Goal: Navigation & Orientation: Find specific page/section

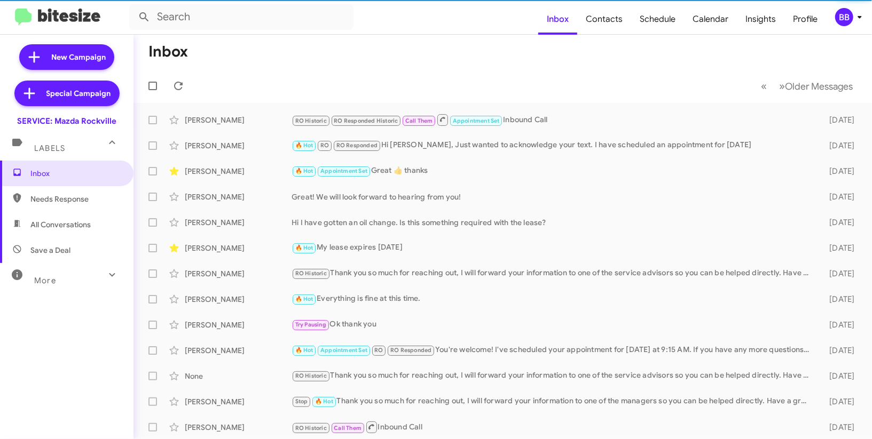
click at [852, 24] on span "BB" at bounding box center [850, 17] width 32 height 18
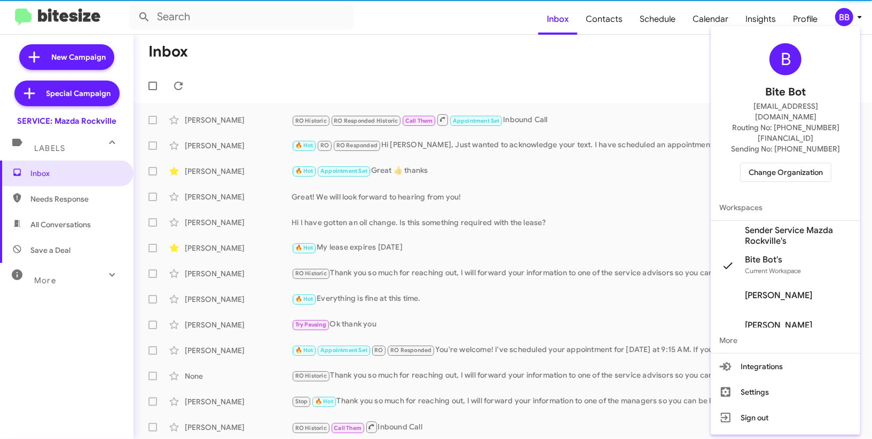
click at [793, 163] on span "Change Organization" at bounding box center [785, 172] width 74 height 18
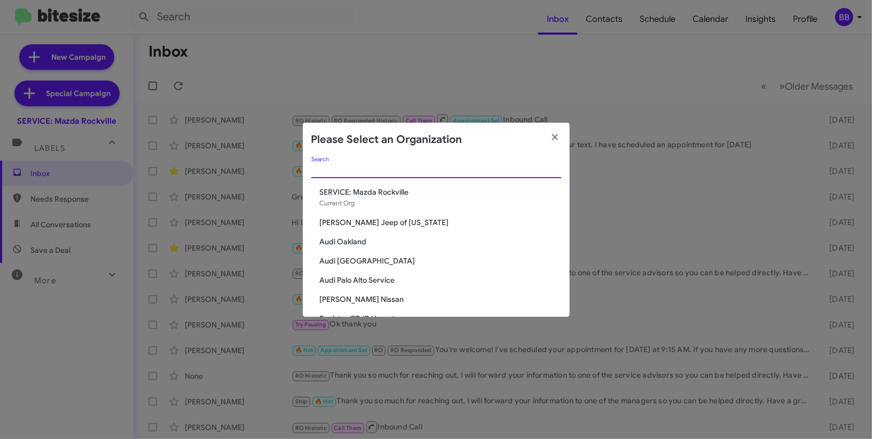
click at [409, 167] on input "Search" at bounding box center [436, 170] width 250 height 9
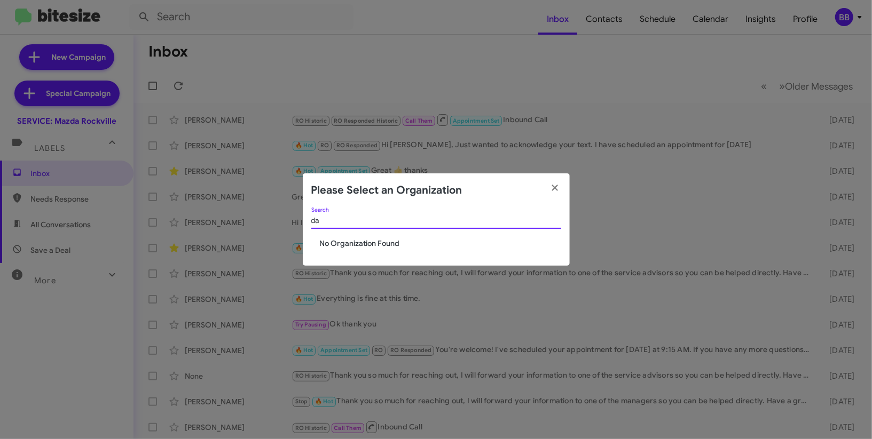
type input "d"
type input "ada"
click at [366, 246] on span "Adams Jeep of Maryland" at bounding box center [440, 243] width 241 height 11
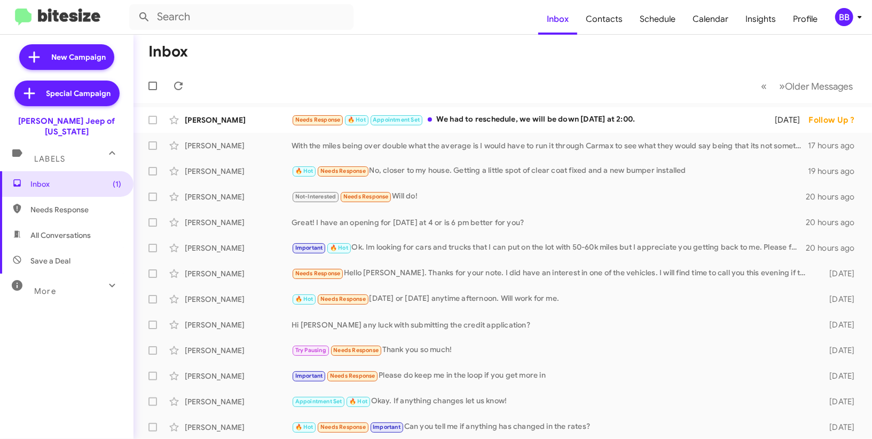
click at [846, 23] on div "BB" at bounding box center [844, 17] width 18 height 18
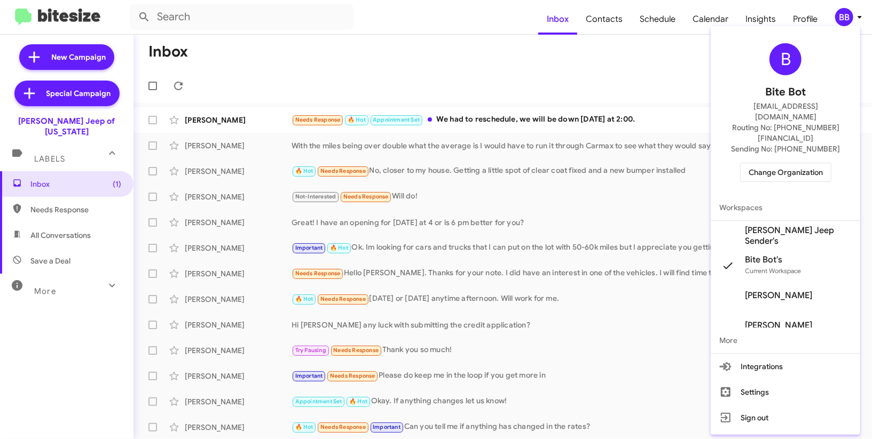
click at [767, 225] on span "Adams Jeep Sender's" at bounding box center [798, 235] width 107 height 21
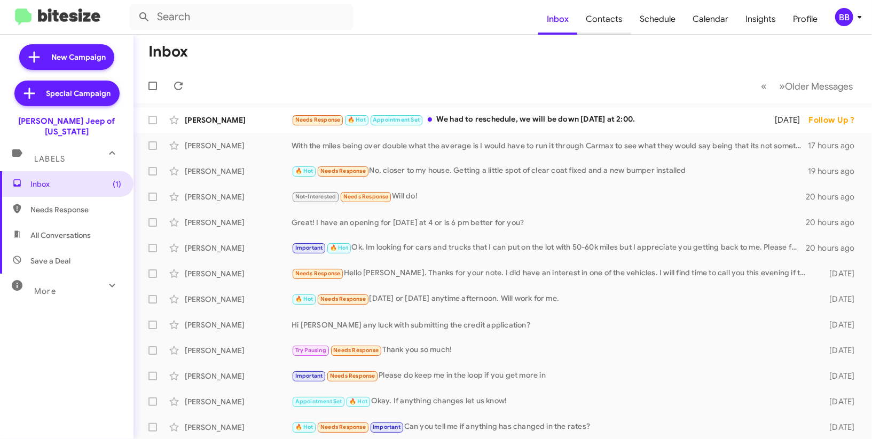
click at [598, 28] on span "Contacts" at bounding box center [604, 19] width 54 height 31
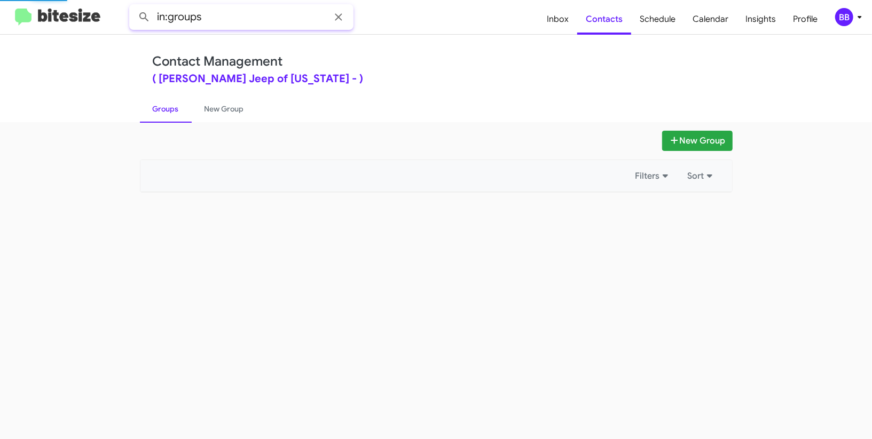
click at [254, 23] on input "in:groups" at bounding box center [241, 17] width 224 height 26
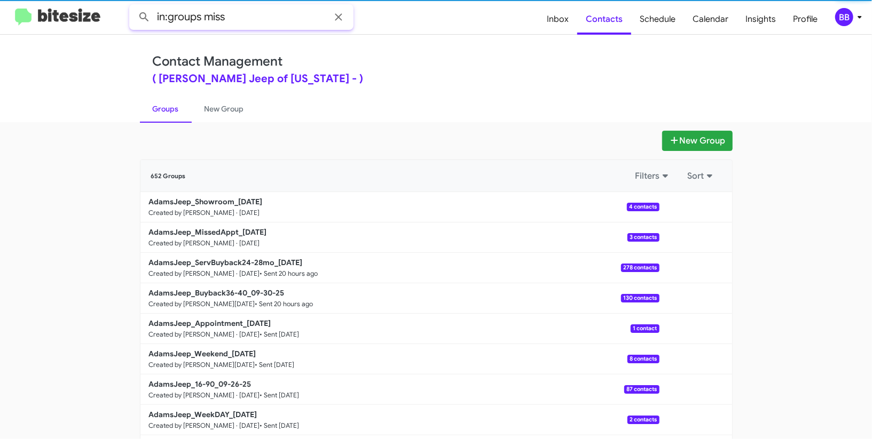
click at [133, 6] on button at bounding box center [143, 16] width 21 height 21
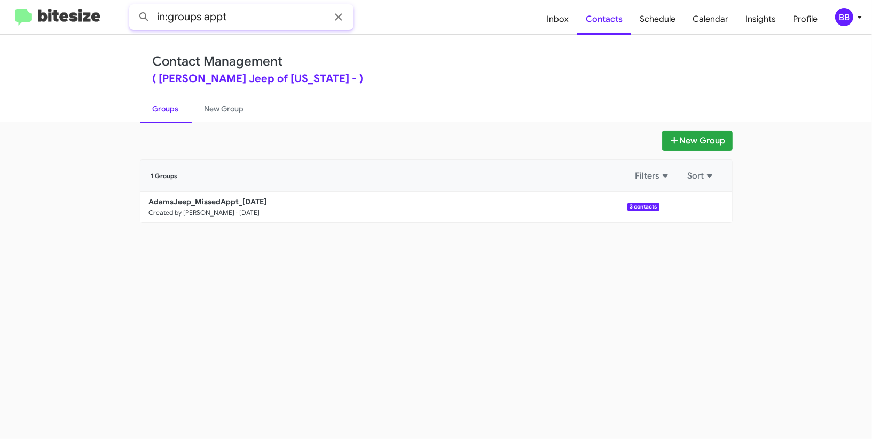
type input "in:groups appt"
click at [133, 6] on button at bounding box center [143, 16] width 21 height 21
click at [209, 109] on link "New Group" at bounding box center [224, 109] width 65 height 28
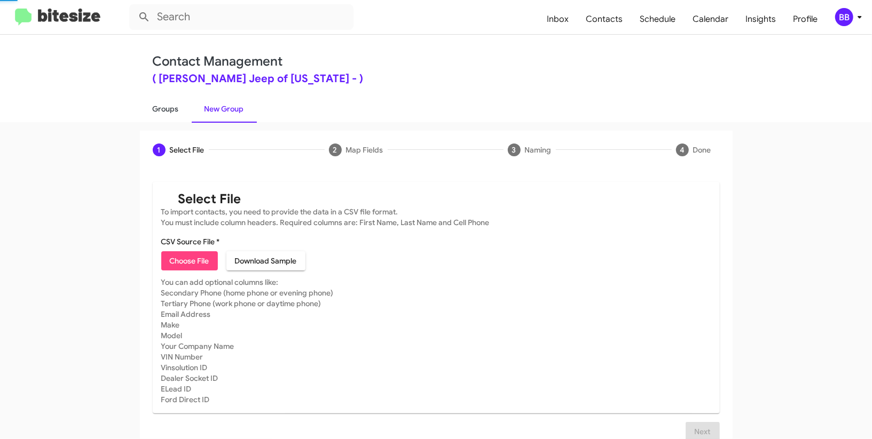
click at [164, 109] on link "Groups" at bounding box center [166, 109] width 52 height 28
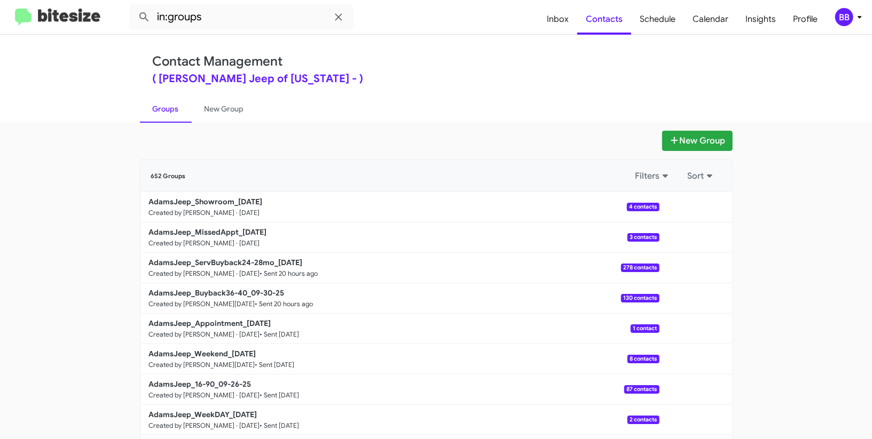
scroll to position [81, 0]
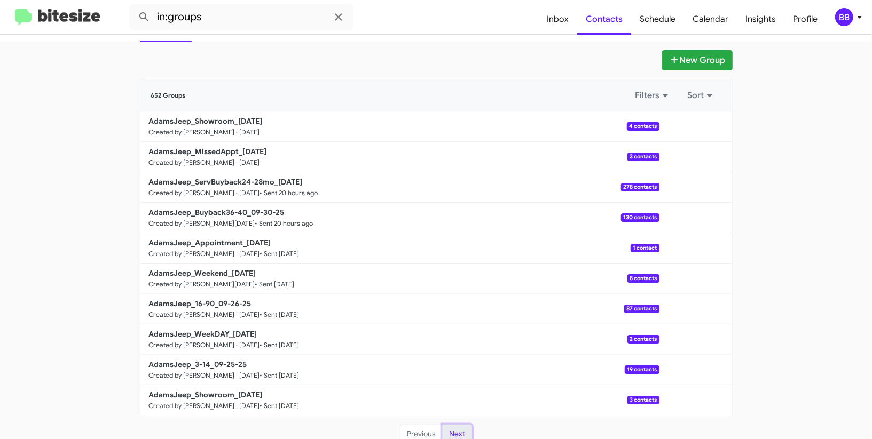
click at [464, 430] on button "Next" at bounding box center [457, 434] width 30 height 19
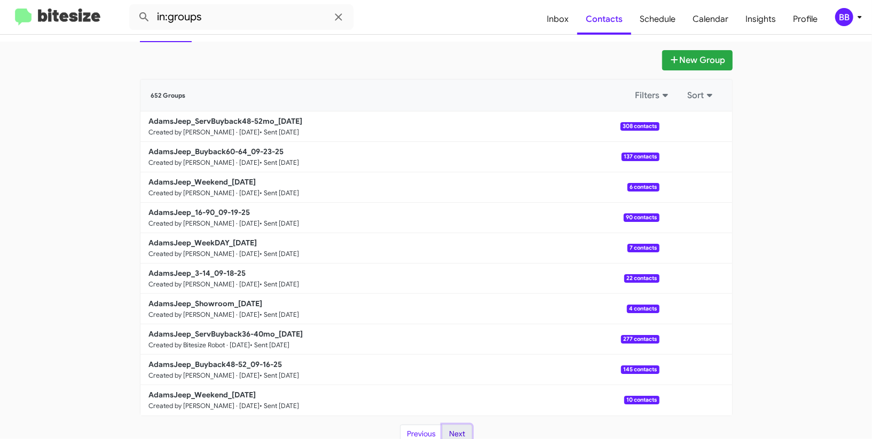
click at [467, 432] on button "Next" at bounding box center [457, 434] width 30 height 19
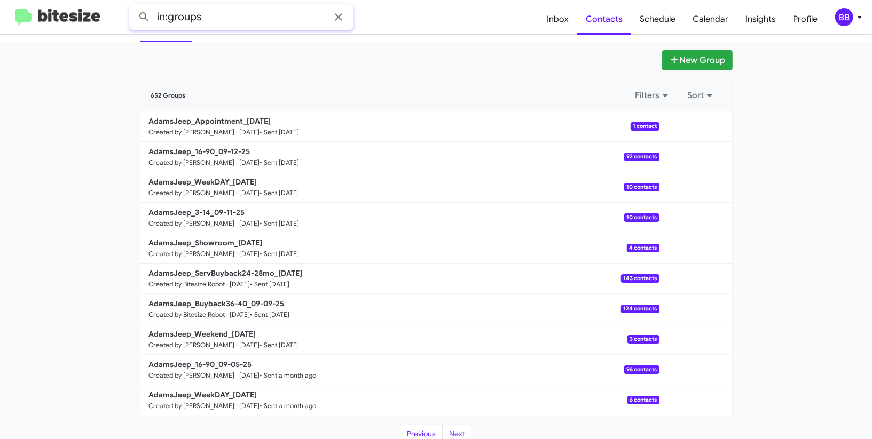
click at [220, 21] on input "in:groups" at bounding box center [241, 17] width 224 height 26
type input "in:groups show"
click at [133, 6] on button at bounding box center [143, 16] width 21 height 21
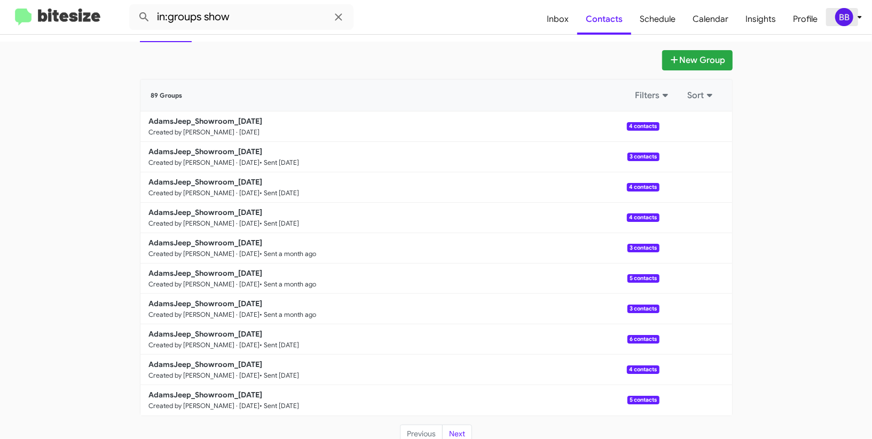
click at [852, 15] on div "BB" at bounding box center [844, 17] width 18 height 18
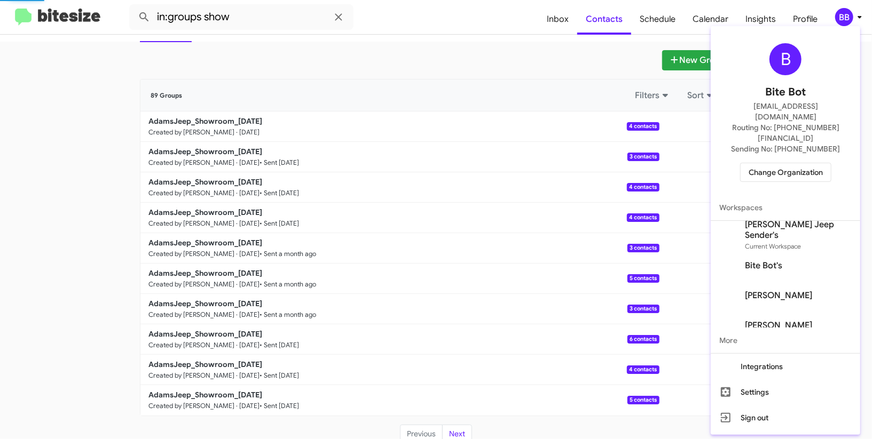
click at [774, 163] on span "Change Organization" at bounding box center [785, 172] width 74 height 18
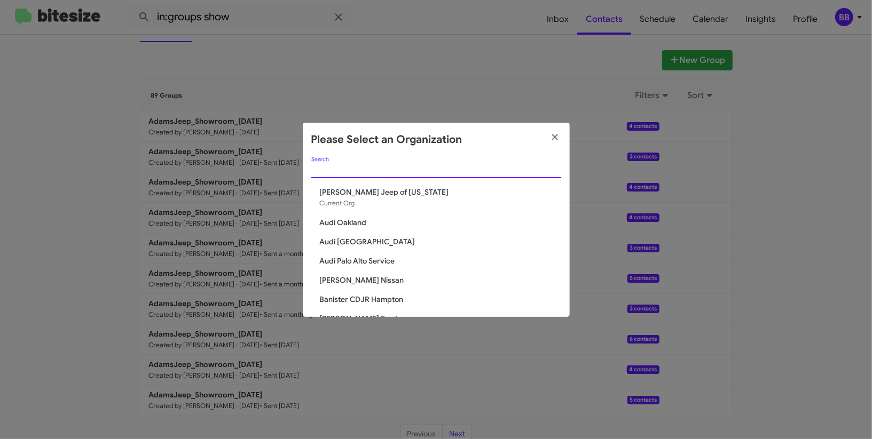
click at [405, 172] on input "Search" at bounding box center [436, 170] width 250 height 9
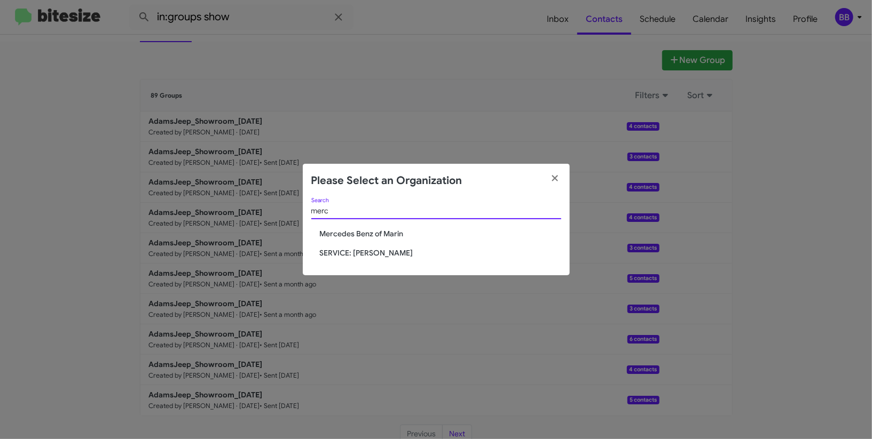
type input "merc"
click at [388, 259] on div "merc Search Mercedes Benz of Marin SERVICE: Mercedes Marin" at bounding box center [436, 236] width 267 height 77
click at [389, 252] on span "SERVICE: [PERSON_NAME]" at bounding box center [440, 253] width 241 height 11
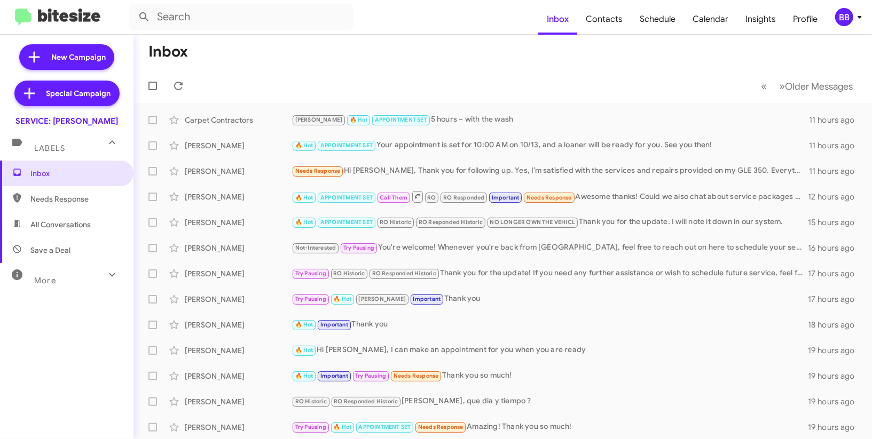
click at [852, 15] on div "BB" at bounding box center [844, 17] width 18 height 18
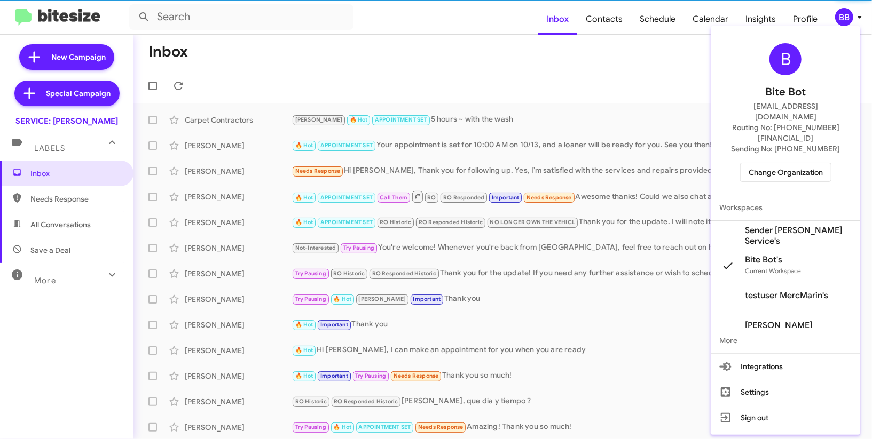
click at [795, 221] on span "Sender [PERSON_NAME] Service's" at bounding box center [784, 236] width 149 height 30
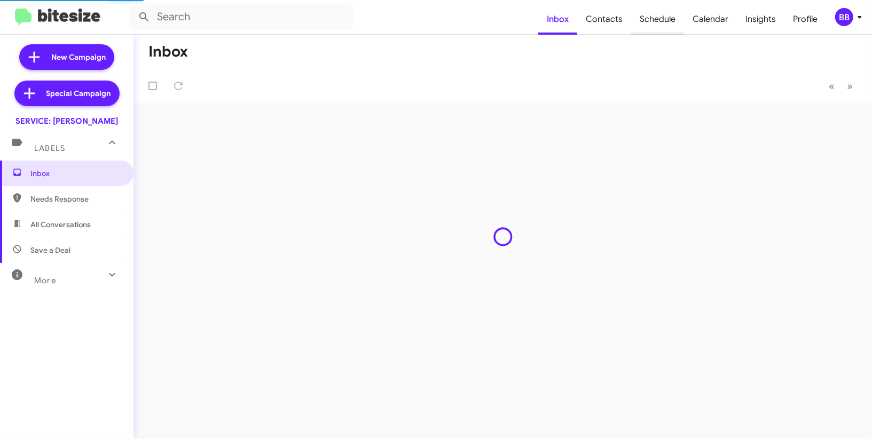
click at [648, 20] on span "Schedule" at bounding box center [657, 19] width 53 height 31
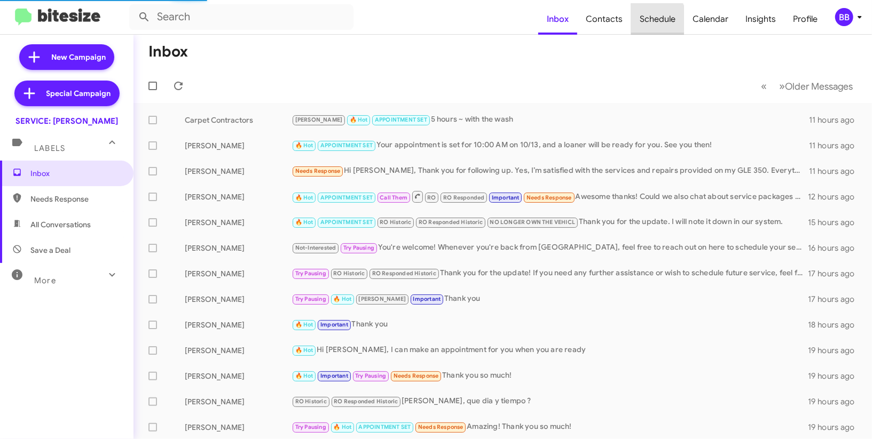
click at [648, 20] on span "Schedule" at bounding box center [657, 19] width 53 height 31
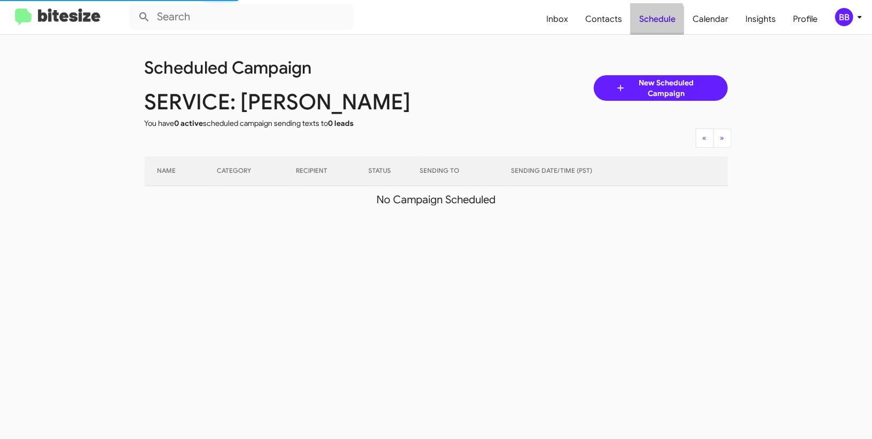
click at [648, 20] on span "Schedule" at bounding box center [656, 19] width 53 height 31
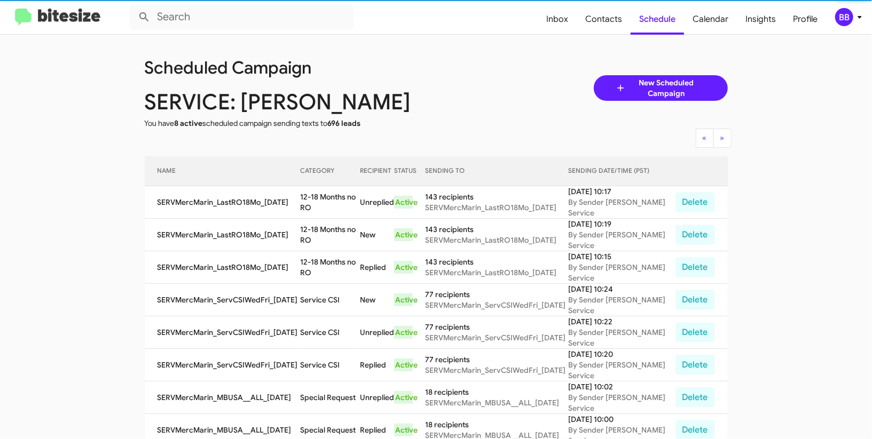
click at [852, 19] on div "BB" at bounding box center [844, 17] width 18 height 18
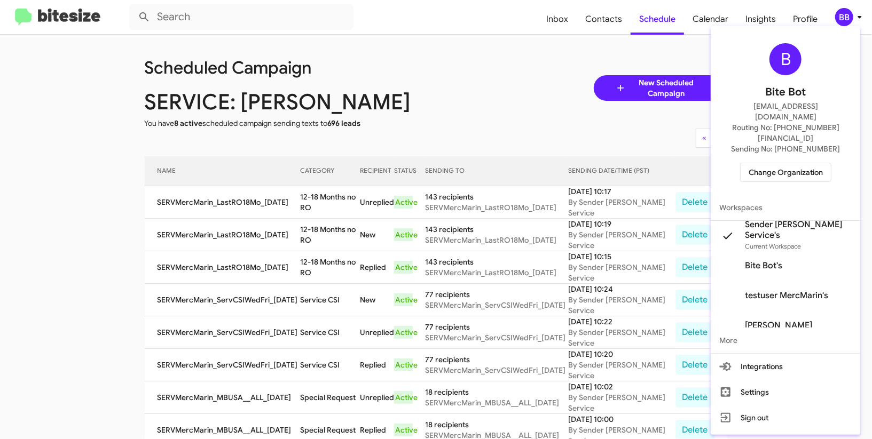
click at [852, 19] on div at bounding box center [436, 219] width 872 height 439
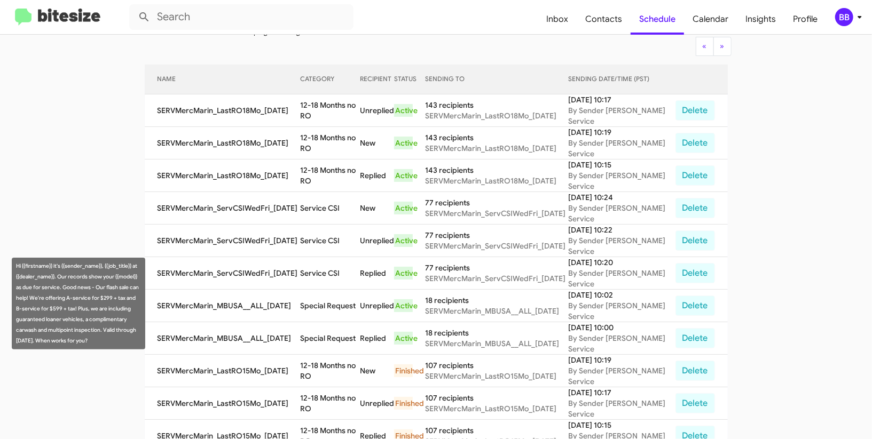
scroll to position [120, 0]
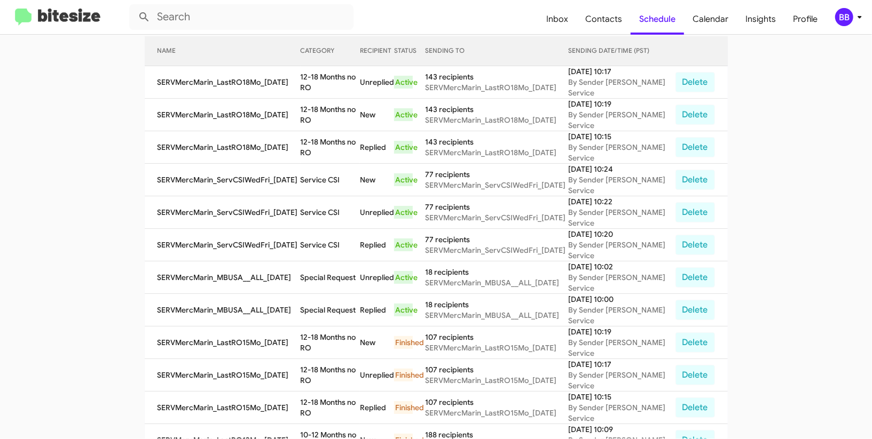
click at [853, 16] on icon at bounding box center [859, 17] width 13 height 13
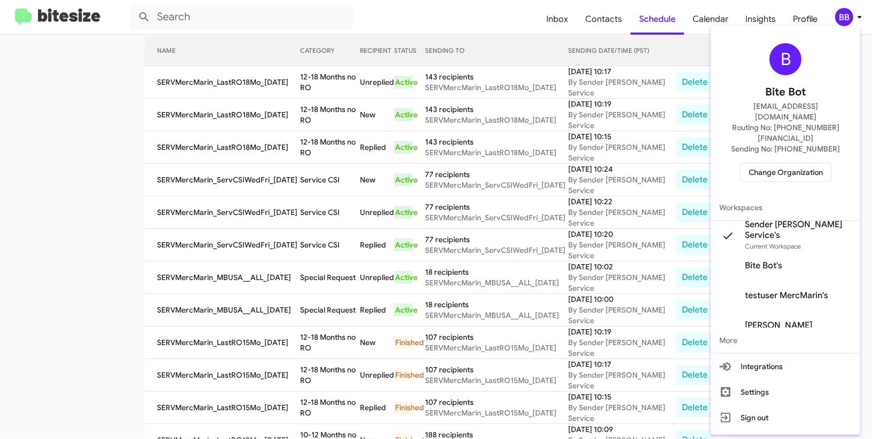
click at [799, 163] on span "Change Organization" at bounding box center [785, 172] width 74 height 18
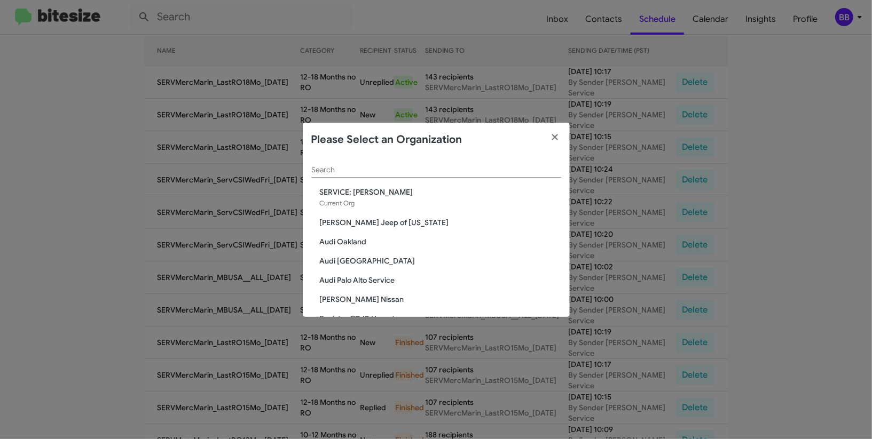
click at [339, 165] on div "Search" at bounding box center [436, 167] width 250 height 21
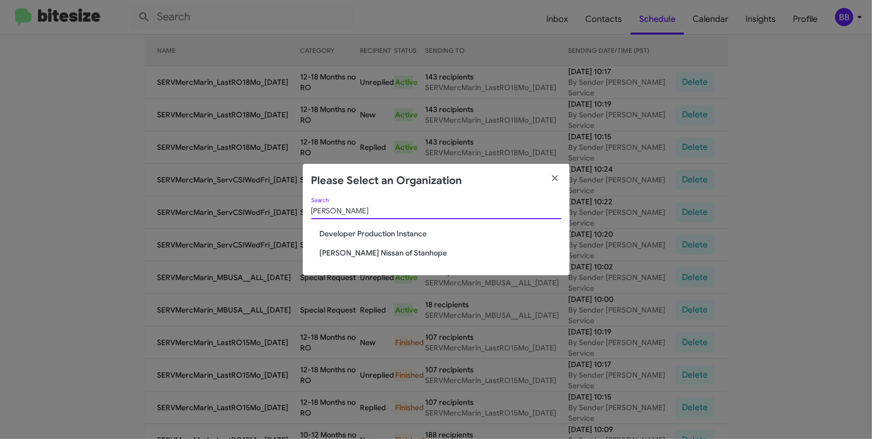
type input "[PERSON_NAME]"
click at [332, 251] on span "[PERSON_NAME] Nissan of Stanhope" at bounding box center [440, 253] width 241 height 11
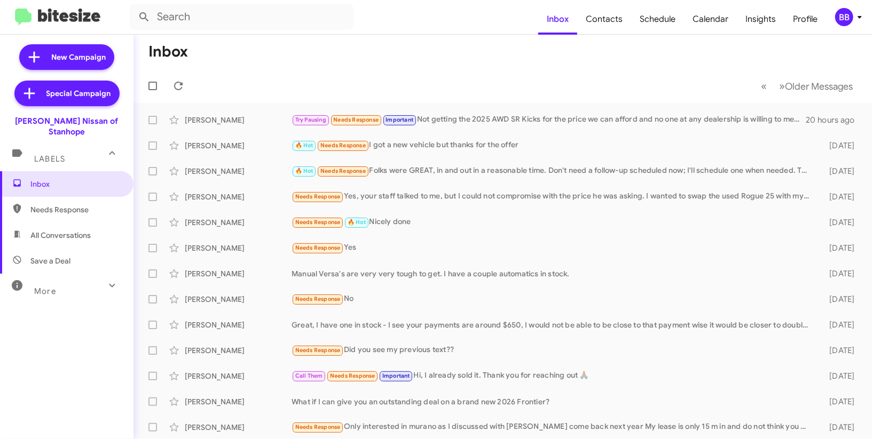
click at [853, 17] on icon at bounding box center [859, 17] width 13 height 13
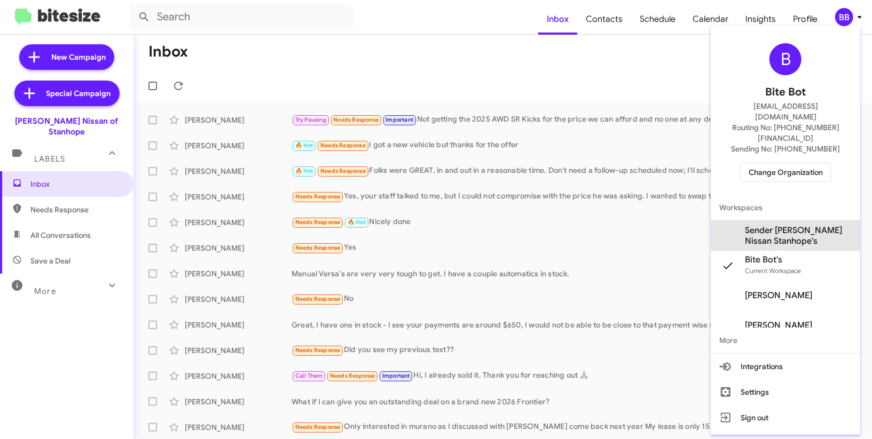
click at [786, 225] on span "Sender Nielsen Nissan Stanhope's" at bounding box center [798, 235] width 107 height 21
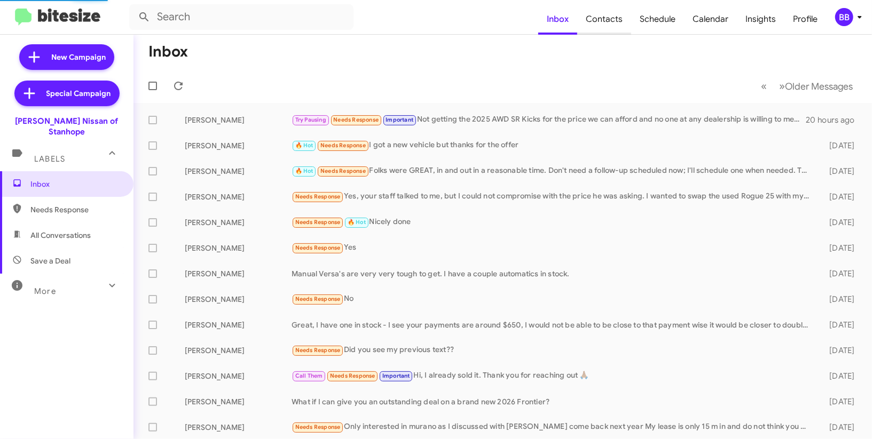
click at [615, 19] on span "Contacts" at bounding box center [604, 19] width 54 height 31
type input "in:groups"
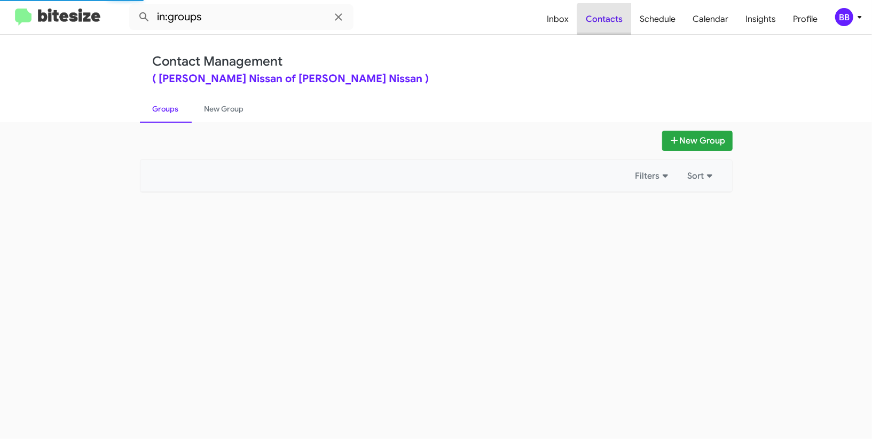
click at [615, 19] on span "Contacts" at bounding box center [604, 19] width 54 height 31
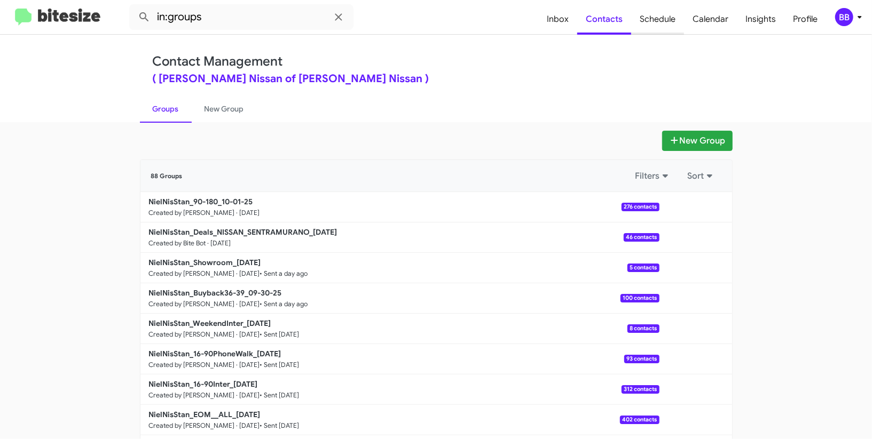
click at [672, 20] on span "Schedule" at bounding box center [657, 19] width 53 height 31
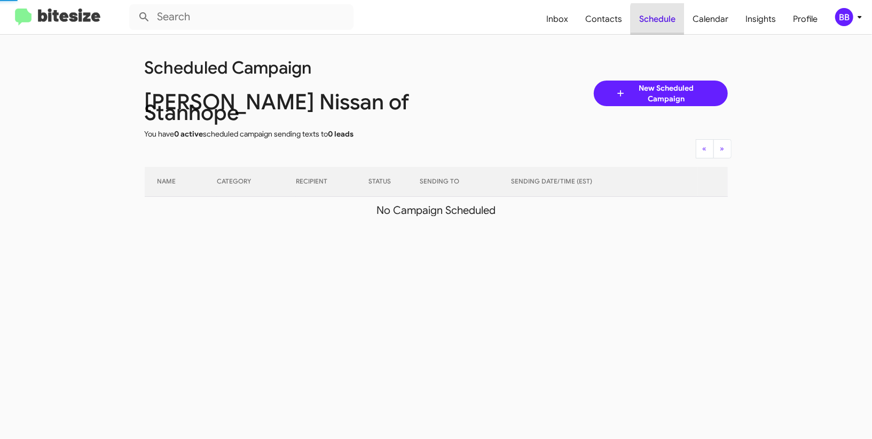
click at [672, 20] on span "Schedule" at bounding box center [656, 19] width 53 height 31
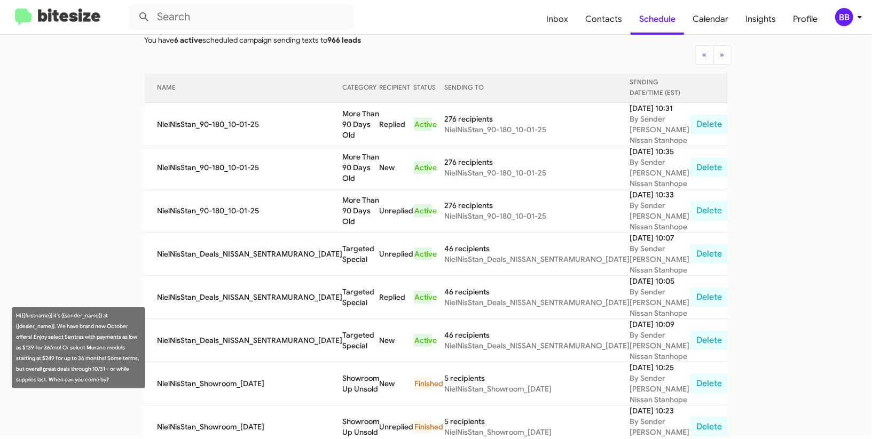
scroll to position [145, 0]
